Goal: Information Seeking & Learning: Learn about a topic

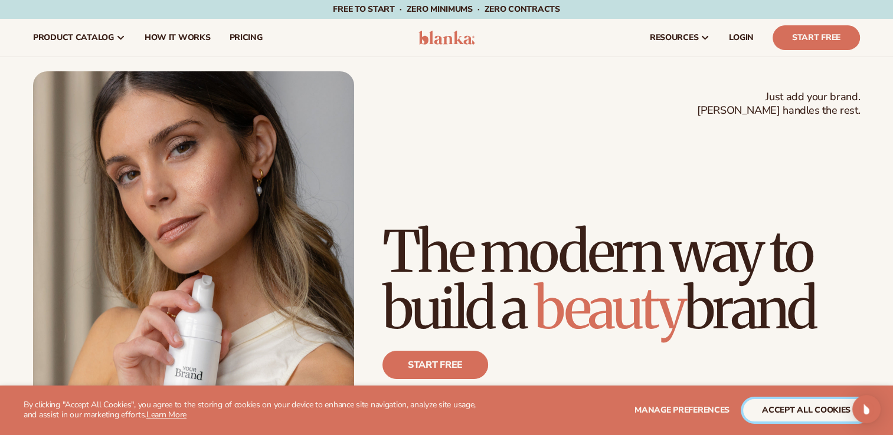
click at [779, 408] on button "accept all cookies" at bounding box center [806, 410] width 126 height 22
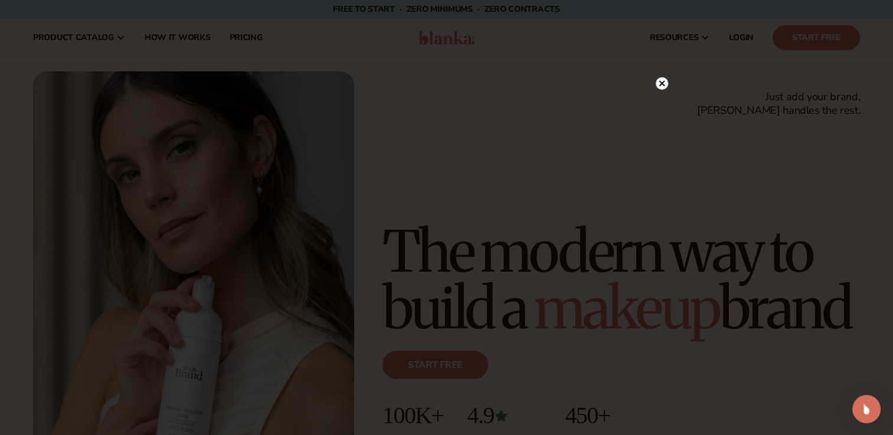
click at [666, 83] on circle at bounding box center [662, 83] width 12 height 12
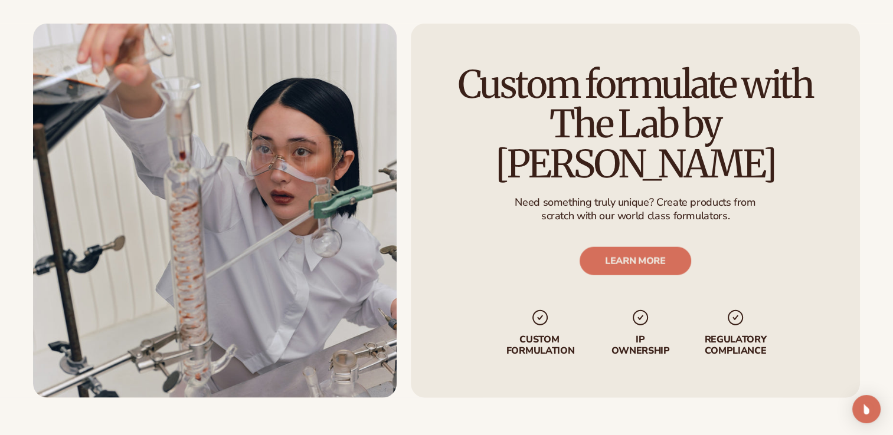
scroll to position [2835, 0]
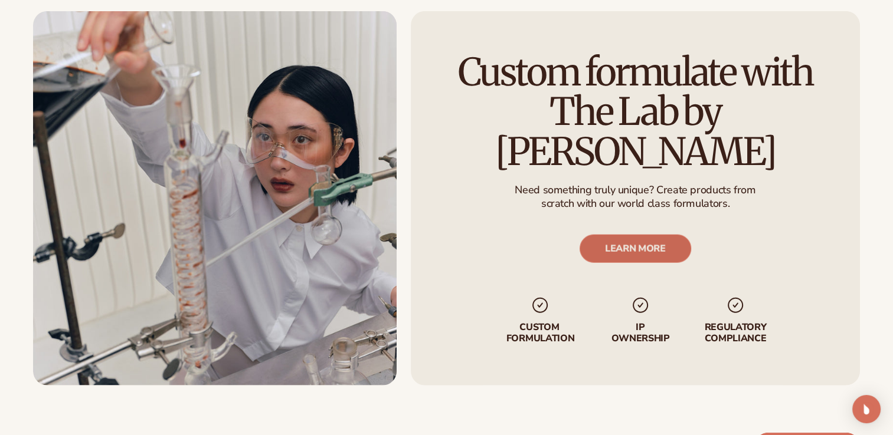
click at [618, 235] on link "LEARN MORE" at bounding box center [635, 249] width 112 height 28
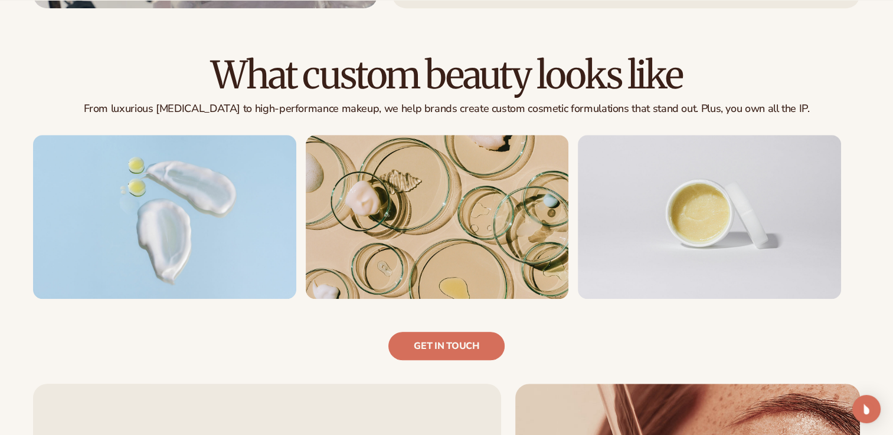
scroll to position [725, 0]
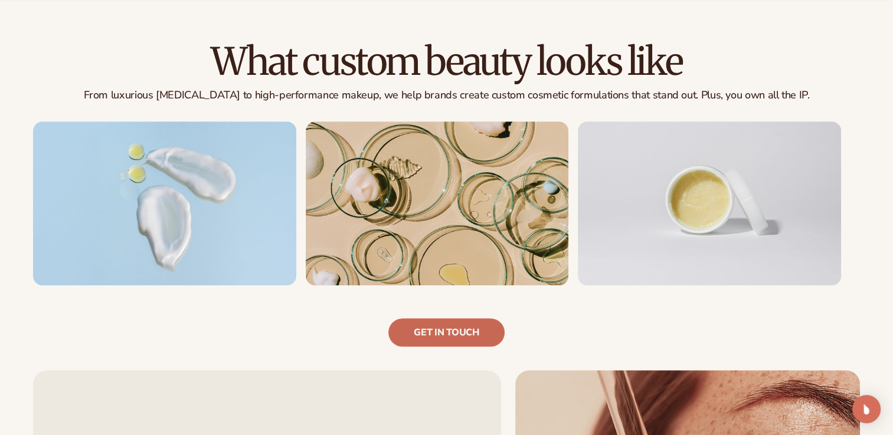
click at [393, 337] on link "Get in touch" at bounding box center [446, 333] width 116 height 28
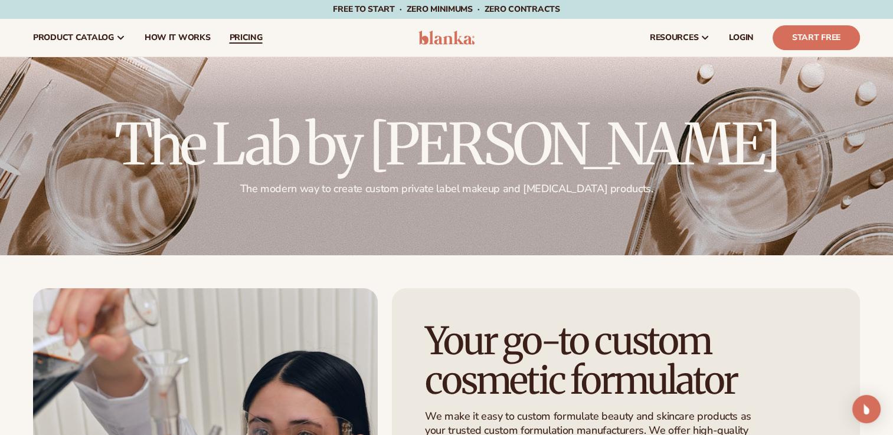
click at [241, 34] on span "pricing" at bounding box center [245, 37] width 33 height 9
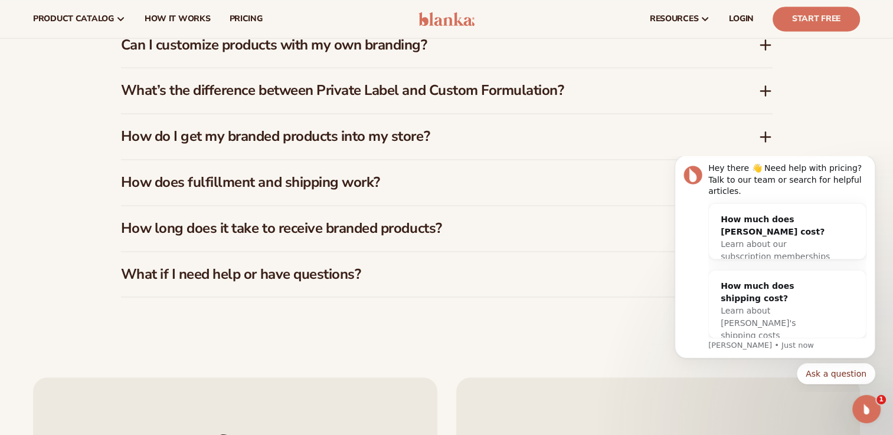
scroll to position [1541, 0]
